Goal: Information Seeking & Learning: Learn about a topic

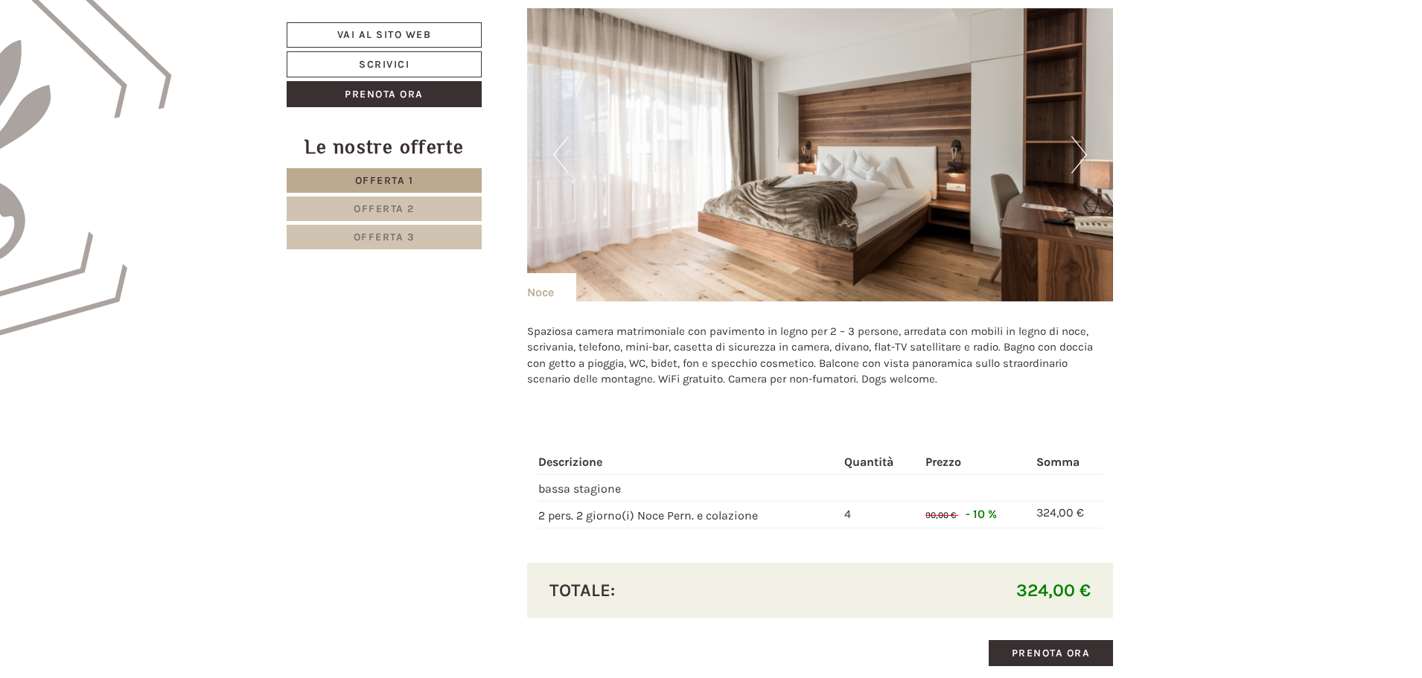
scroll to position [1116, 0]
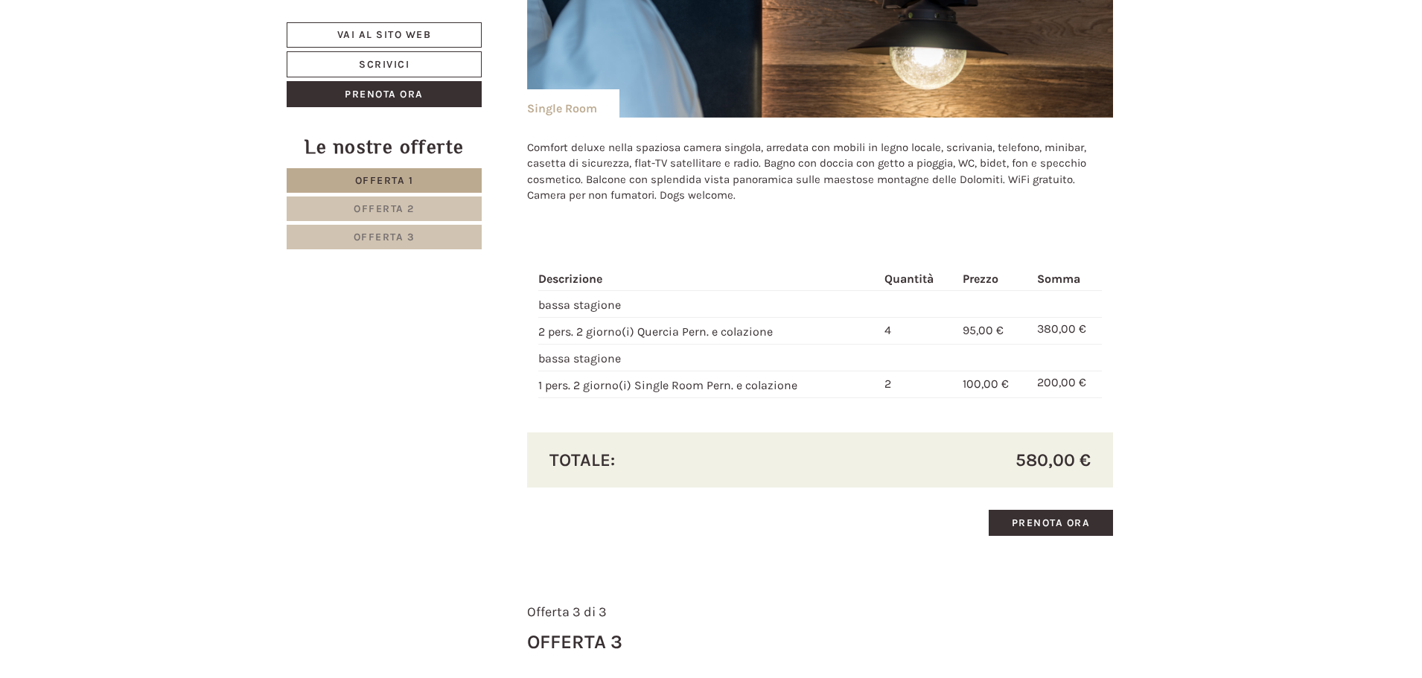
scroll to position [2903, 0]
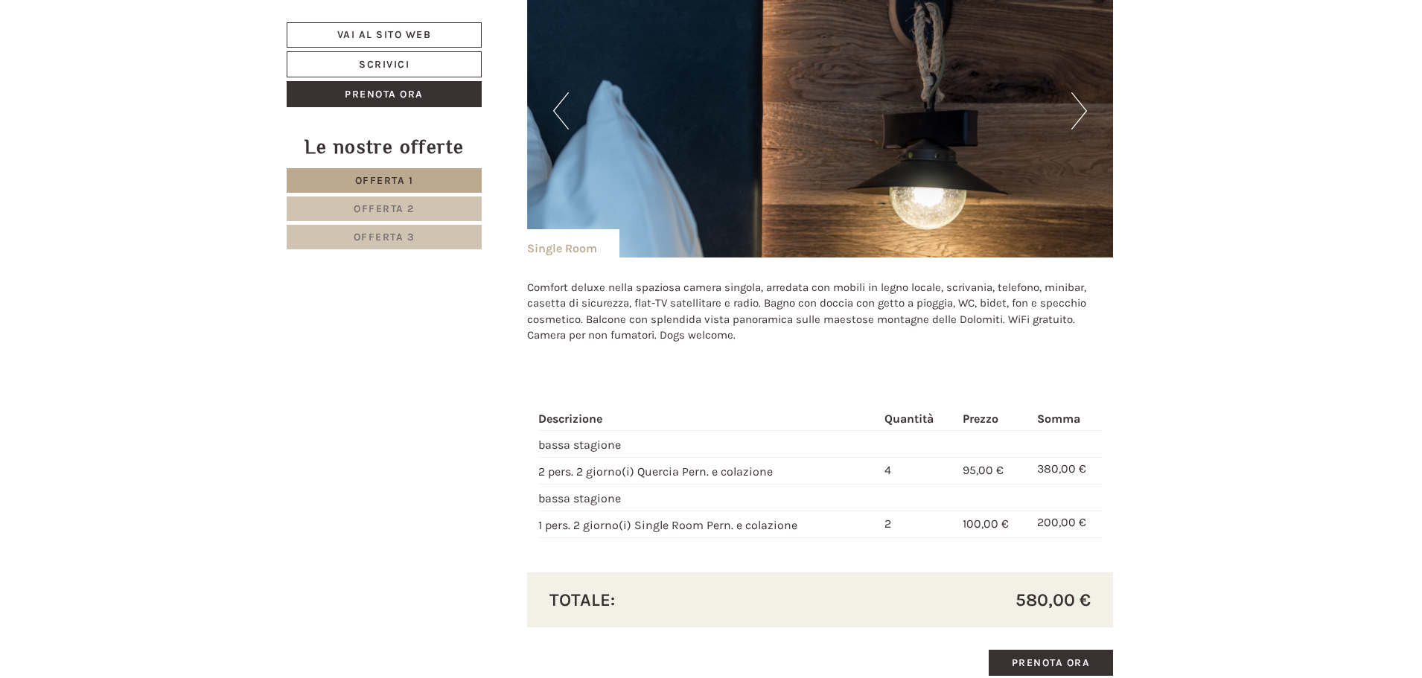
click at [419, 205] on link "Offerta 2" at bounding box center [384, 208] width 195 height 25
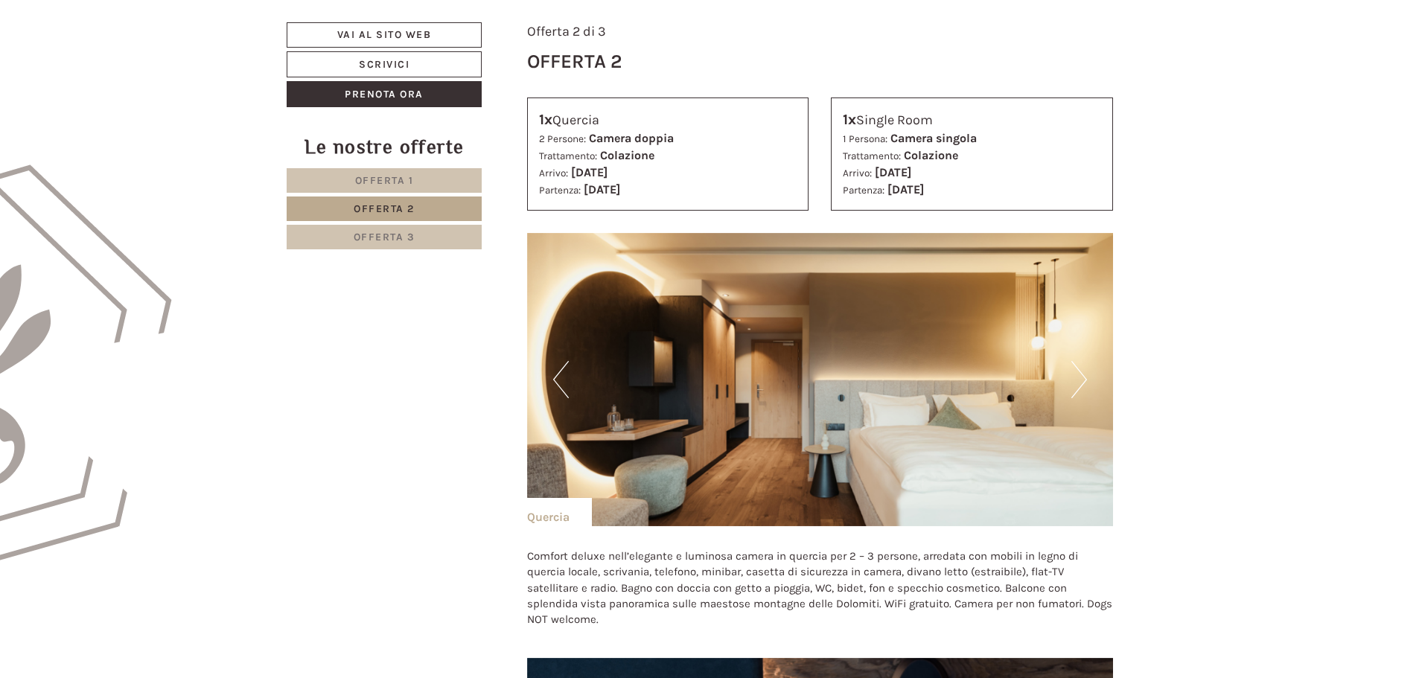
click at [415, 238] on link "Offerta 3" at bounding box center [384, 237] width 195 height 25
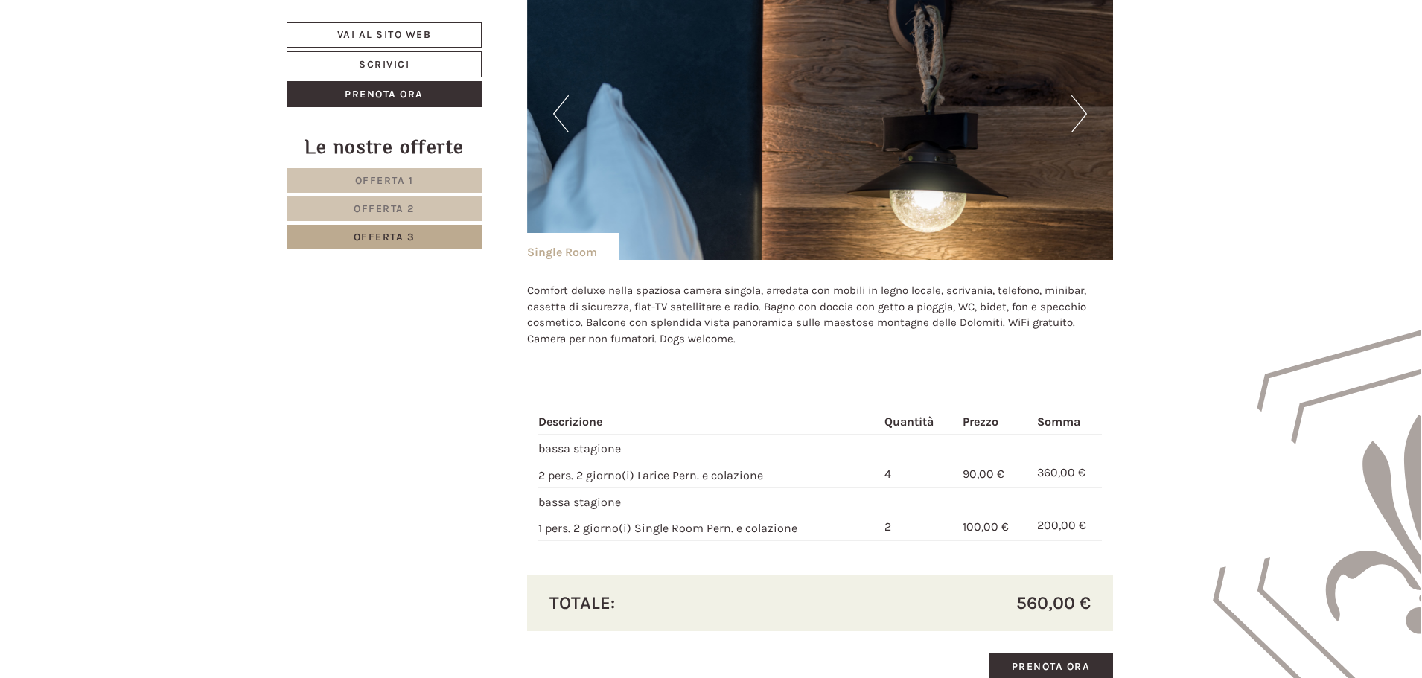
scroll to position [1614, 0]
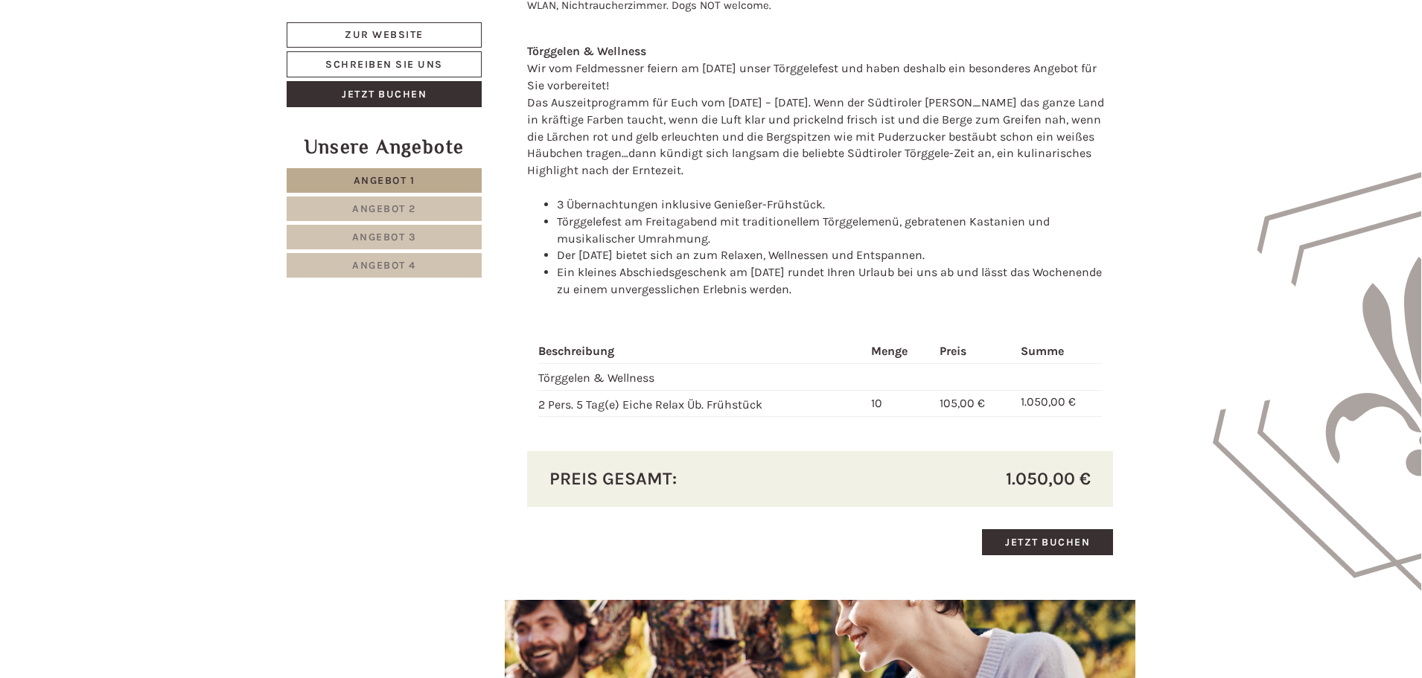
scroll to position [1712, 0]
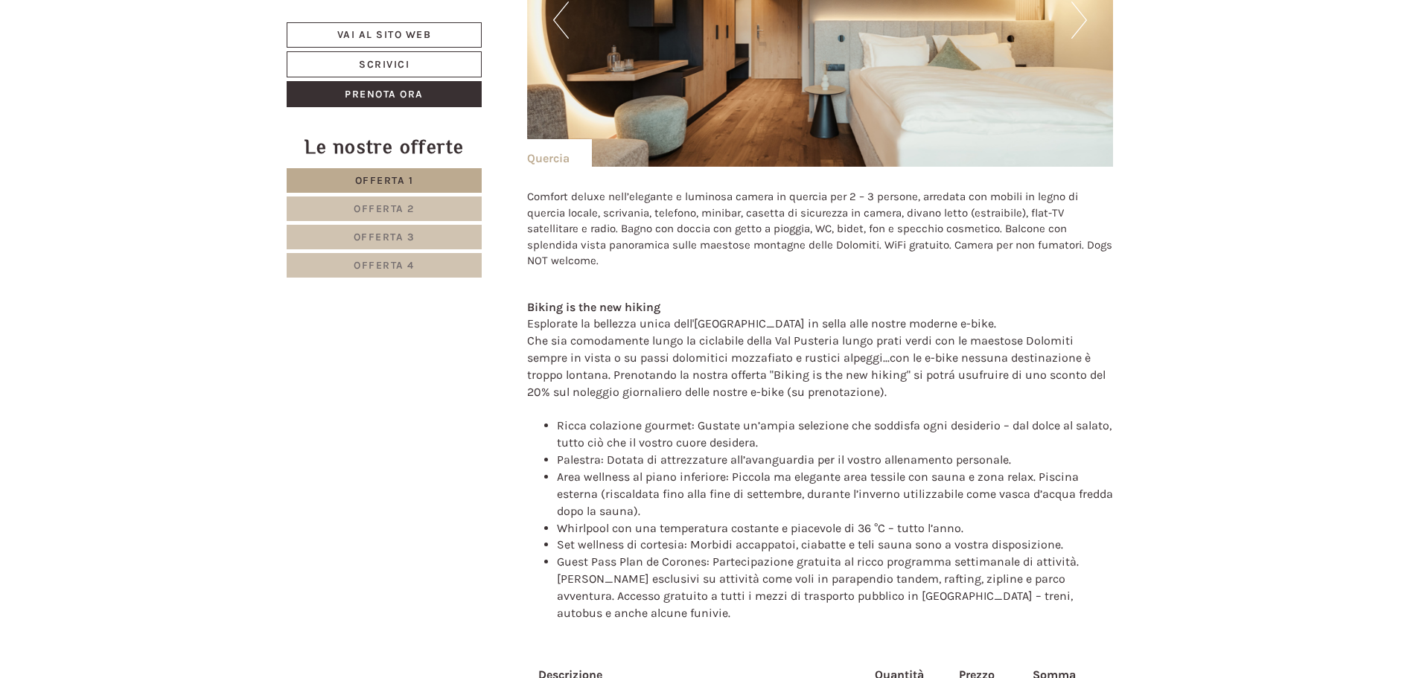
scroll to position [2528, 0]
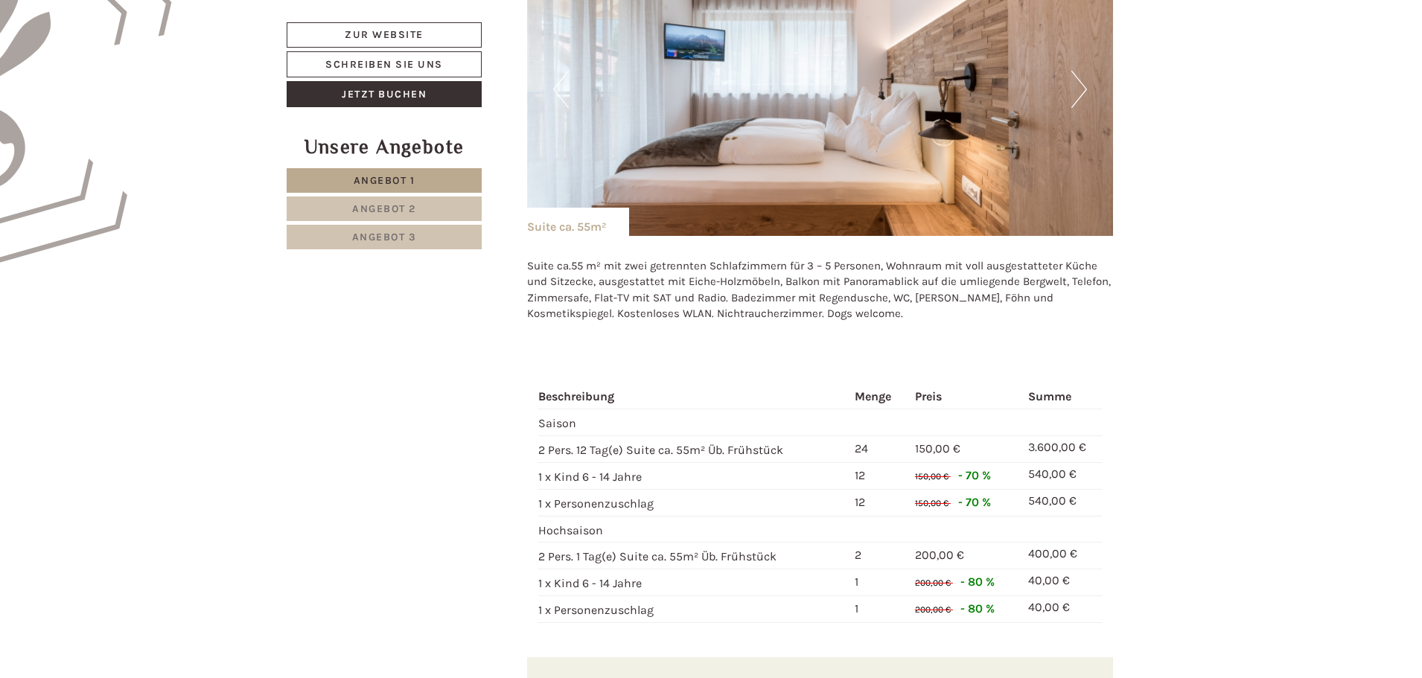
scroll to position [1191, 0]
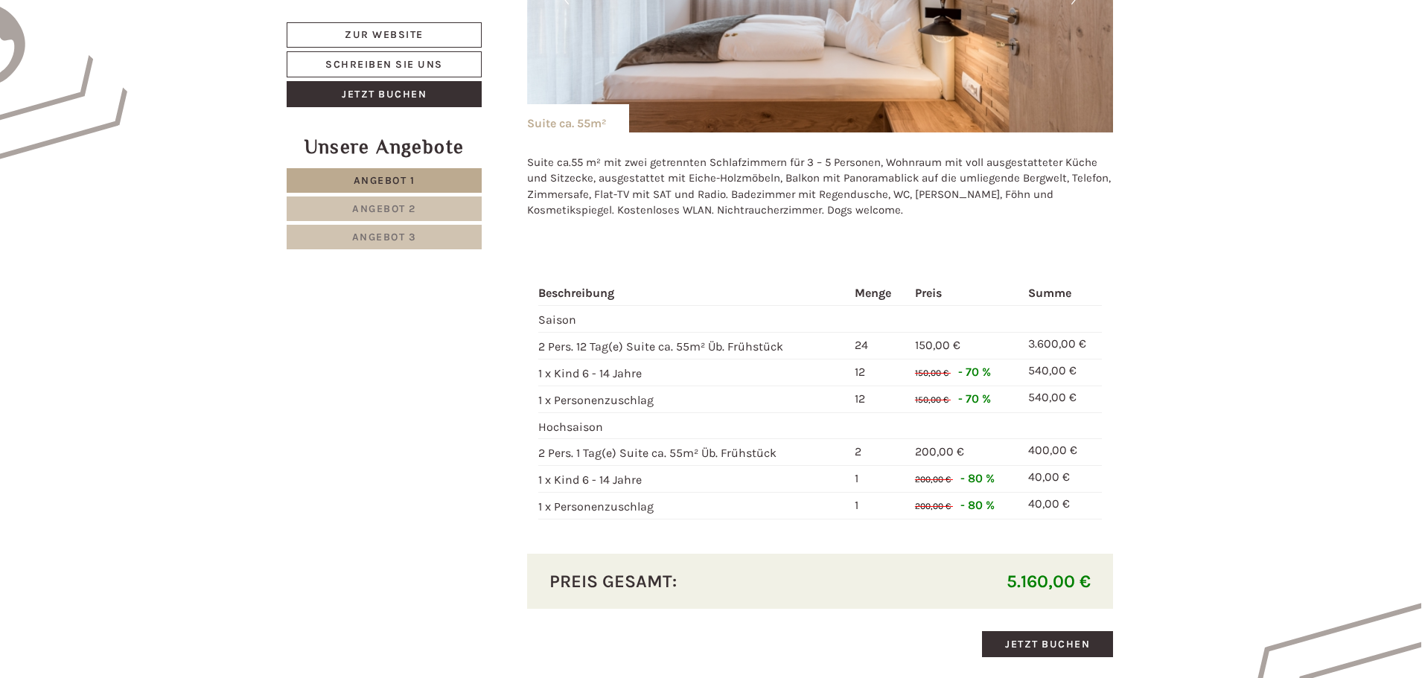
scroll to position [1116, 0]
